Goal: Find specific page/section: Find specific page/section

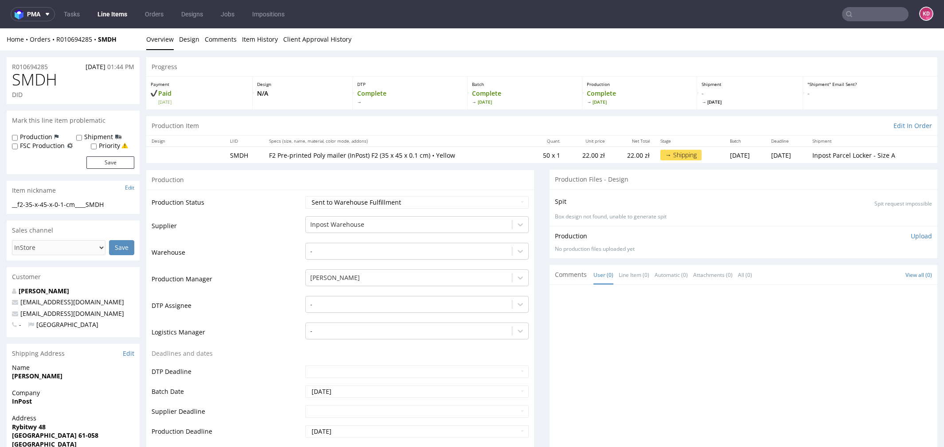
click at [113, 12] on link "Line Items" at bounding box center [112, 14] width 40 height 14
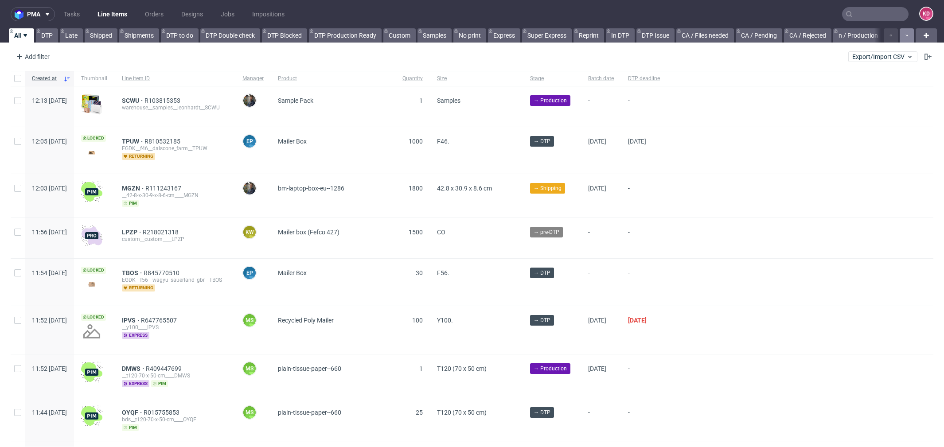
click at [900, 35] on button "button" at bounding box center [907, 35] width 14 height 14
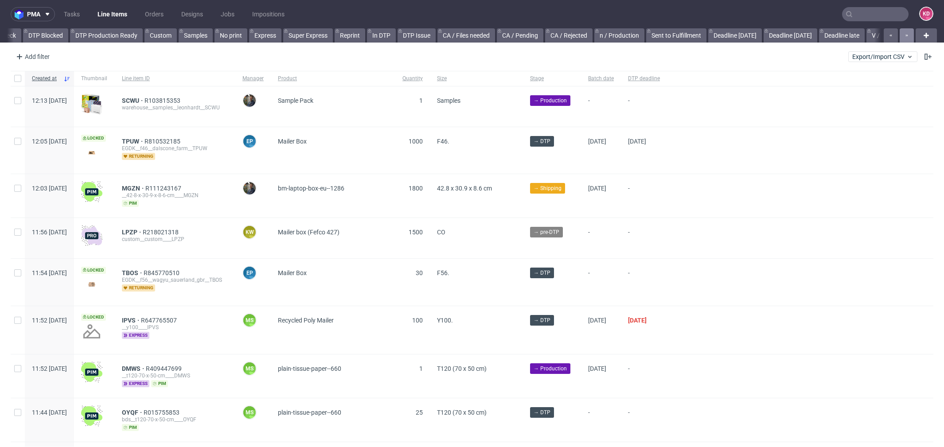
click at [900, 35] on button "button" at bounding box center [907, 35] width 14 height 14
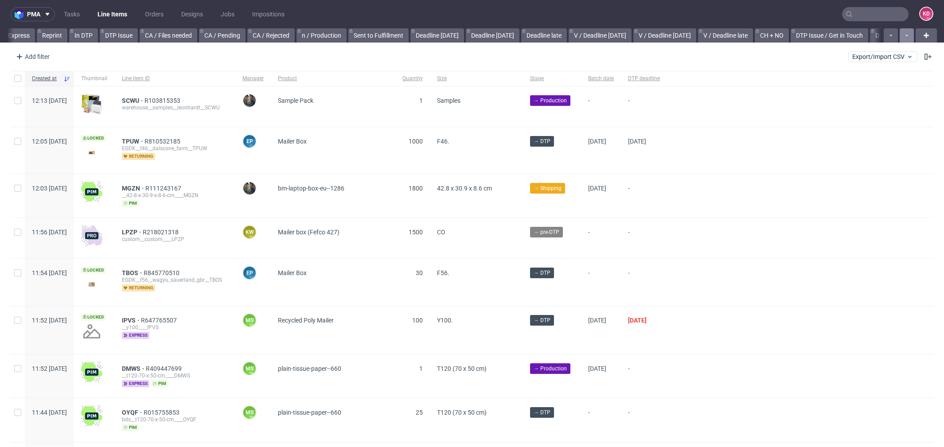
click at [900, 35] on button "button" at bounding box center [907, 35] width 14 height 14
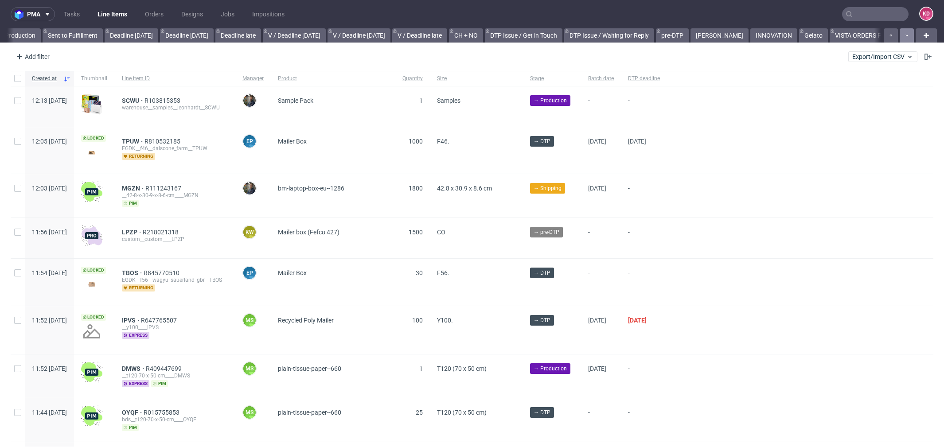
click at [900, 35] on button "button" at bounding box center [907, 35] width 14 height 14
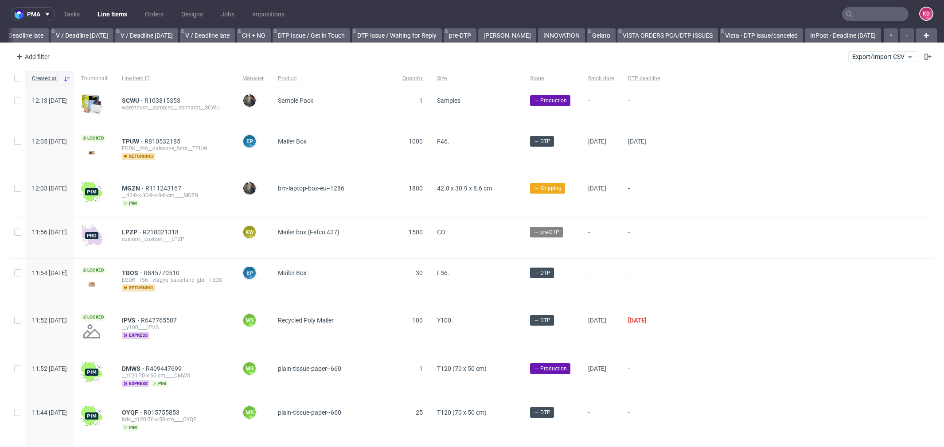
click at [898, 35] on div at bounding box center [898, 35] width 32 height 14
click at [837, 32] on link "InPost - Deadline Today" at bounding box center [843, 35] width 76 height 14
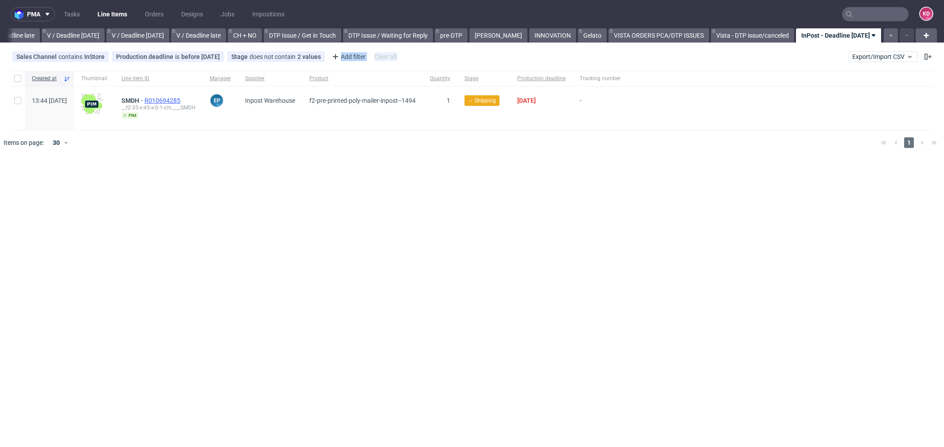
click at [182, 101] on span "R010694285" at bounding box center [163, 100] width 38 height 7
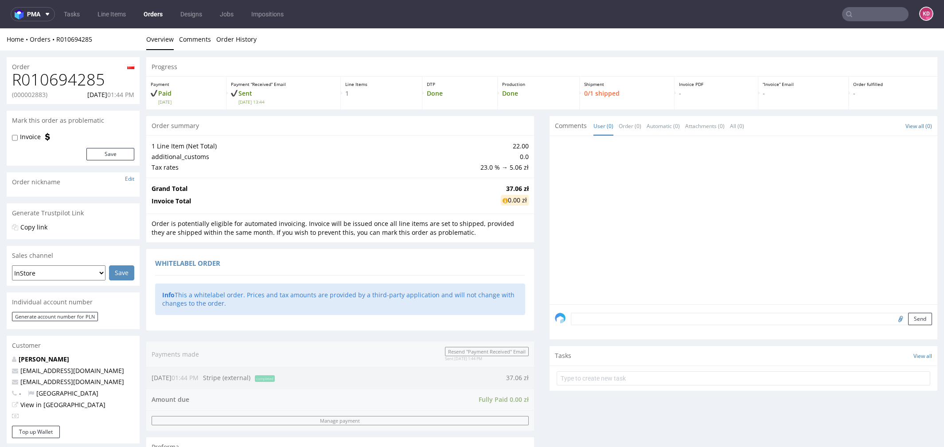
scroll to position [356, 0]
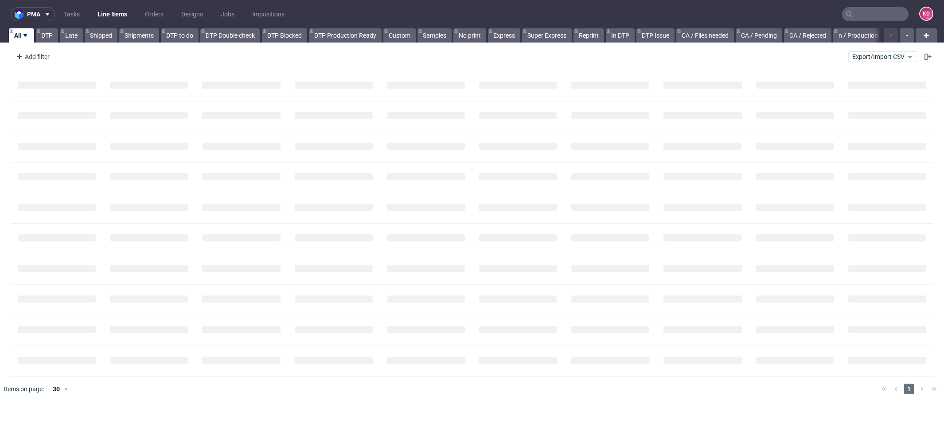
click at [860, 15] on input "text" at bounding box center [875, 14] width 66 height 14
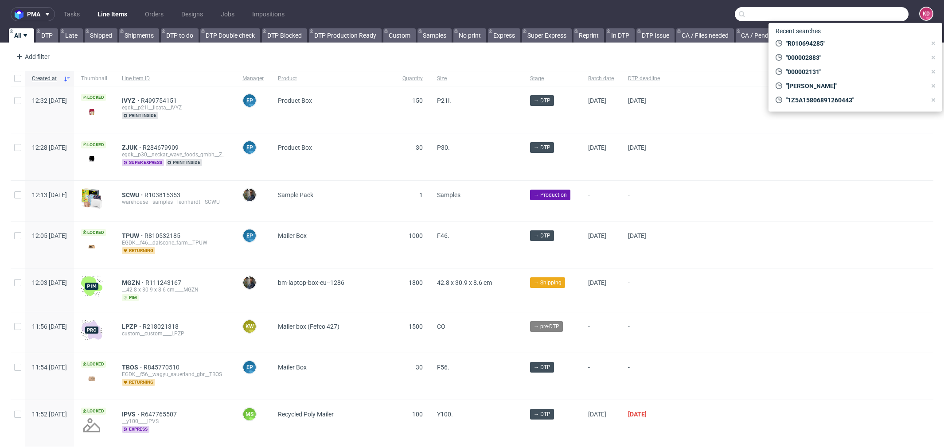
paste input "candicel'her@eurilait.co.uk"
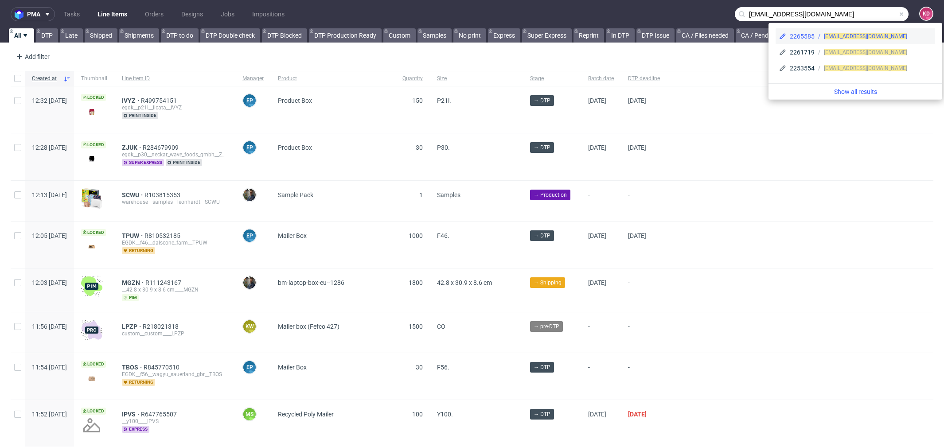
type input "candicel'her@eurilait.co.uk"
click at [858, 36] on span "candicel'her@eurilait.co.uk" at bounding box center [865, 36] width 83 height 6
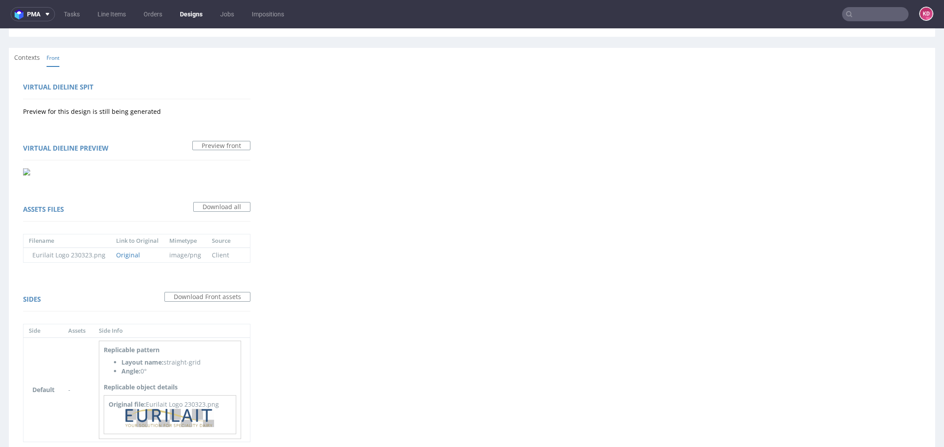
scroll to position [127, 0]
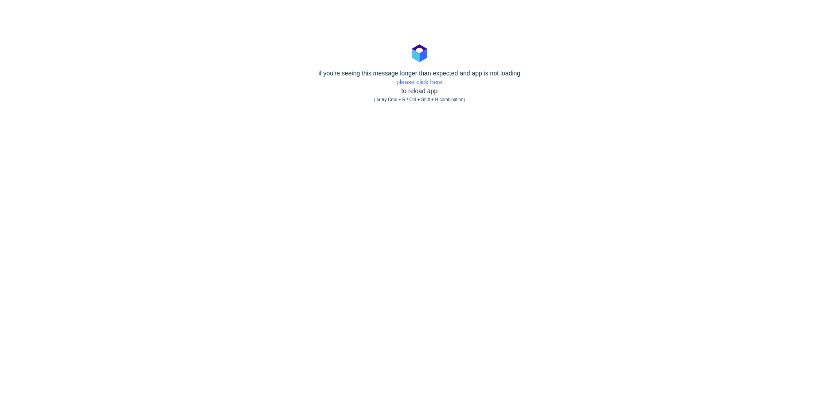
click at [441, 79] on body "if you're seeing this message longer than expected and app is not loading pleas…" at bounding box center [419, 199] width 839 height 398
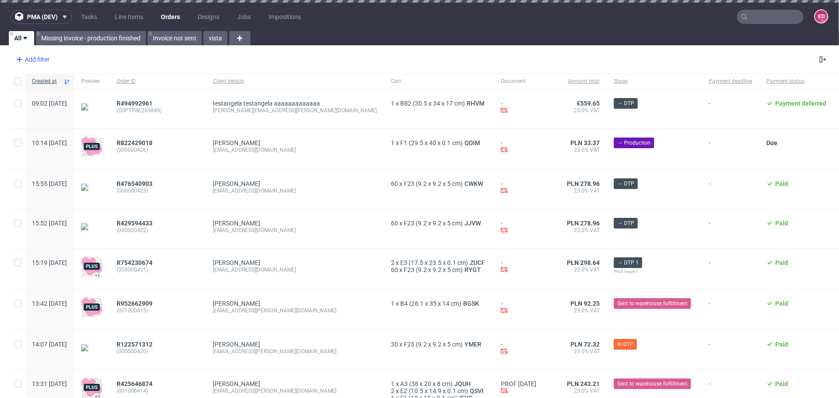
click at [43, 56] on div "Add filter" at bounding box center [31, 59] width 39 height 14
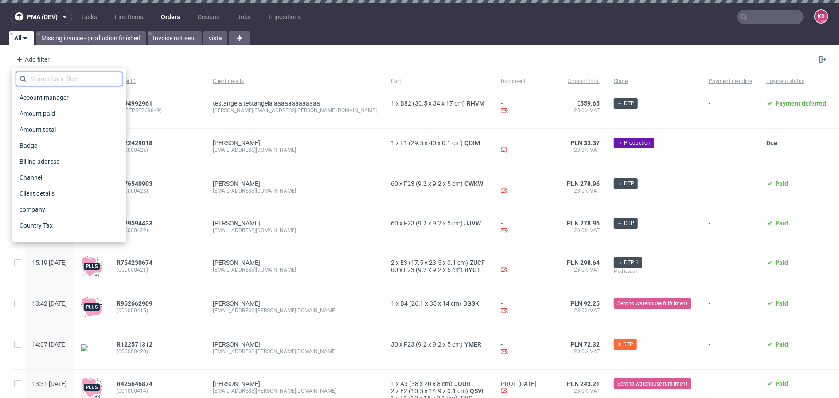
click at [51, 81] on input "text" at bounding box center [69, 79] width 106 height 14
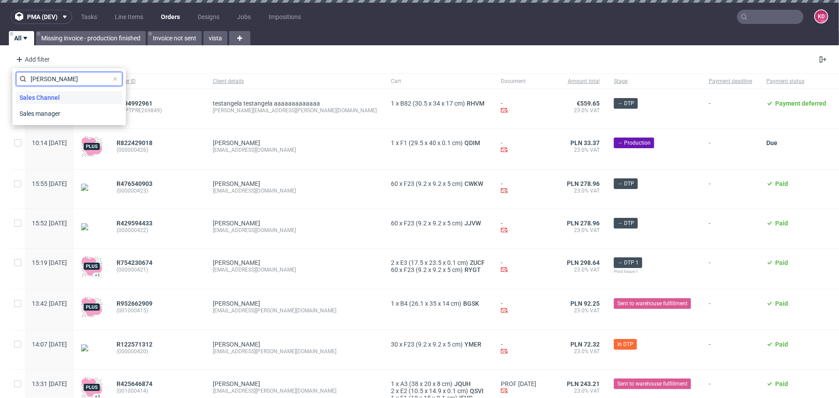
type input "[PERSON_NAME]"
click at [56, 95] on span "Sales Channel" at bounding box center [39, 97] width 47 height 12
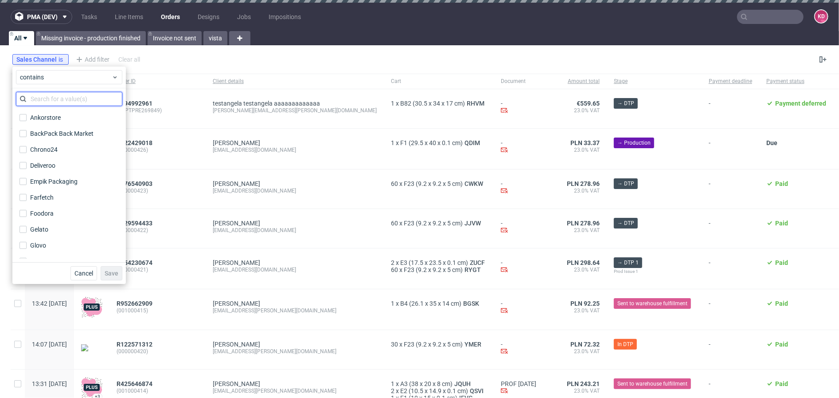
click at [57, 96] on input "text" at bounding box center [69, 99] width 106 height 14
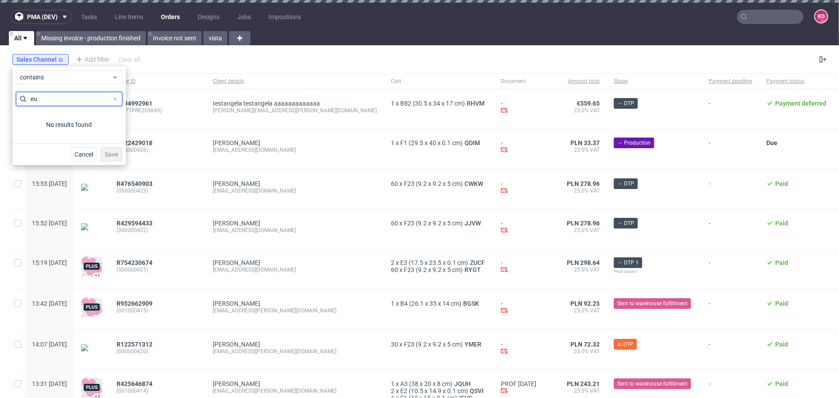
type input "e"
type input "o"
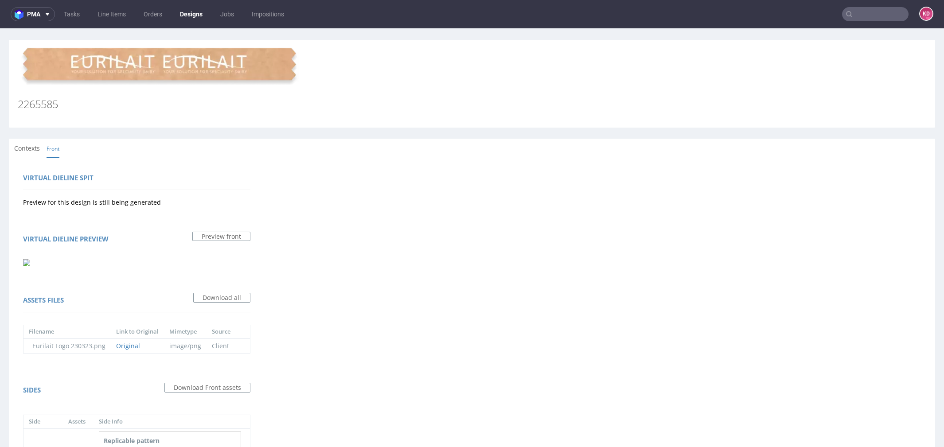
scroll to position [127, 0]
